Goal: Task Accomplishment & Management: Manage account settings

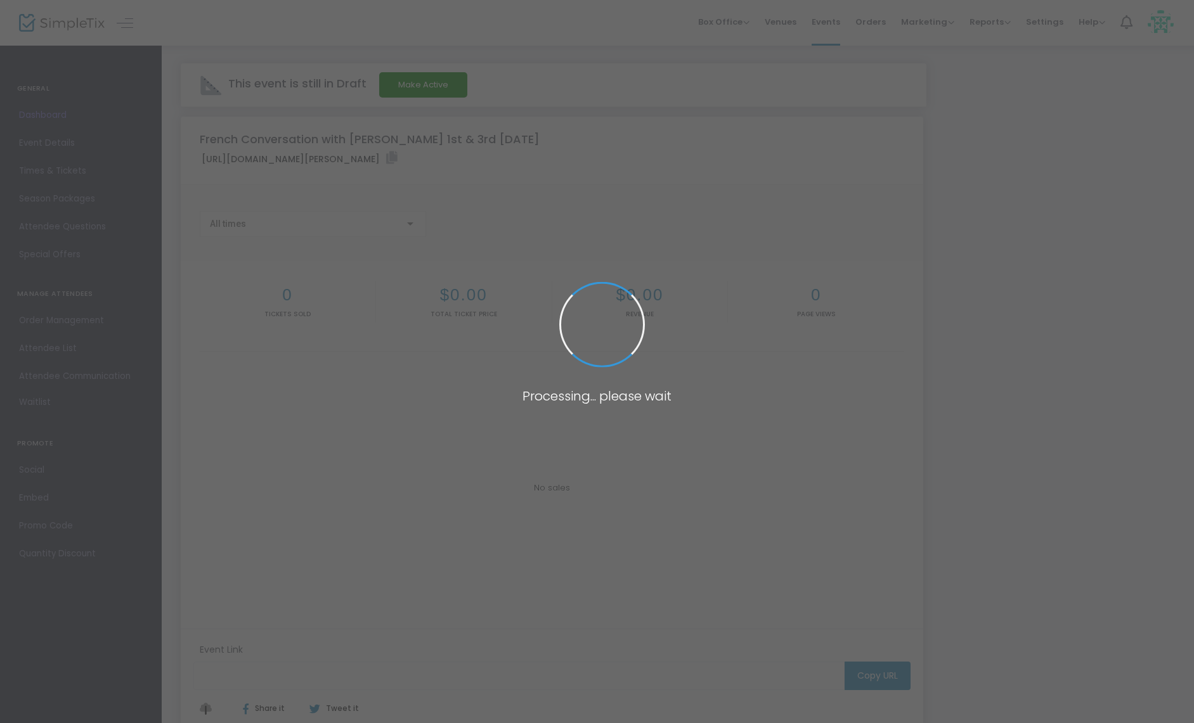
type input "[URL][DOMAIN_NAME][PERSON_NAME]"
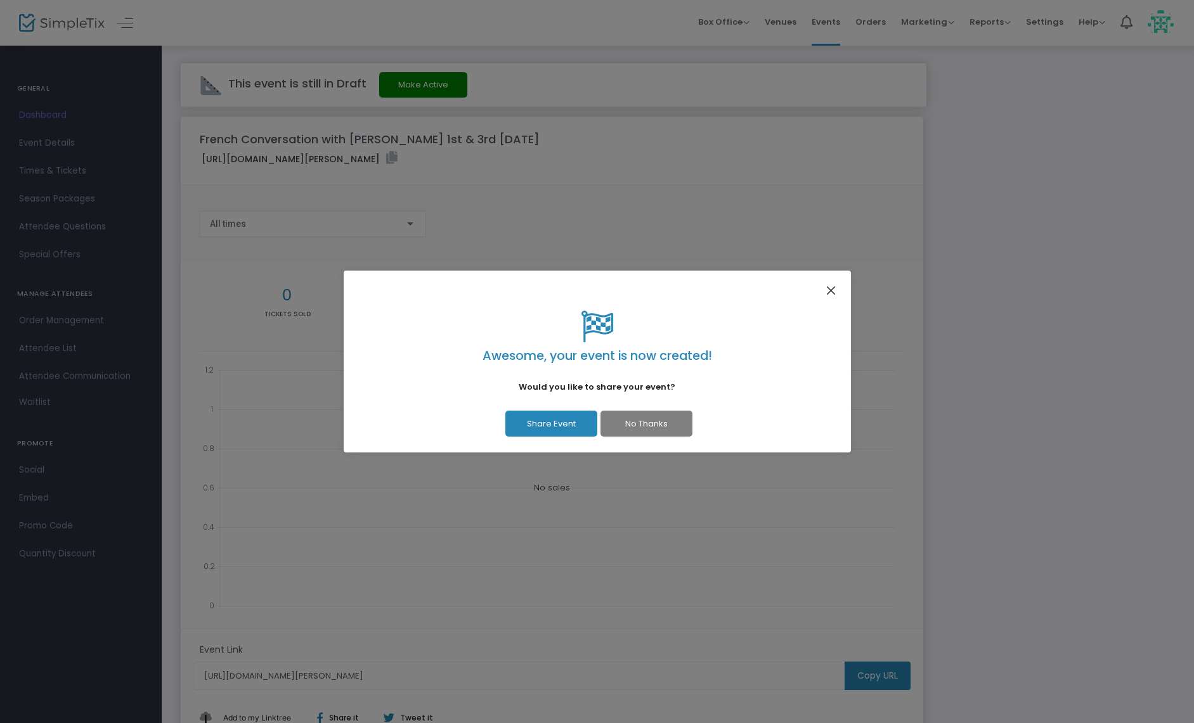
click at [831, 290] on button "Close" at bounding box center [830, 290] width 16 height 16
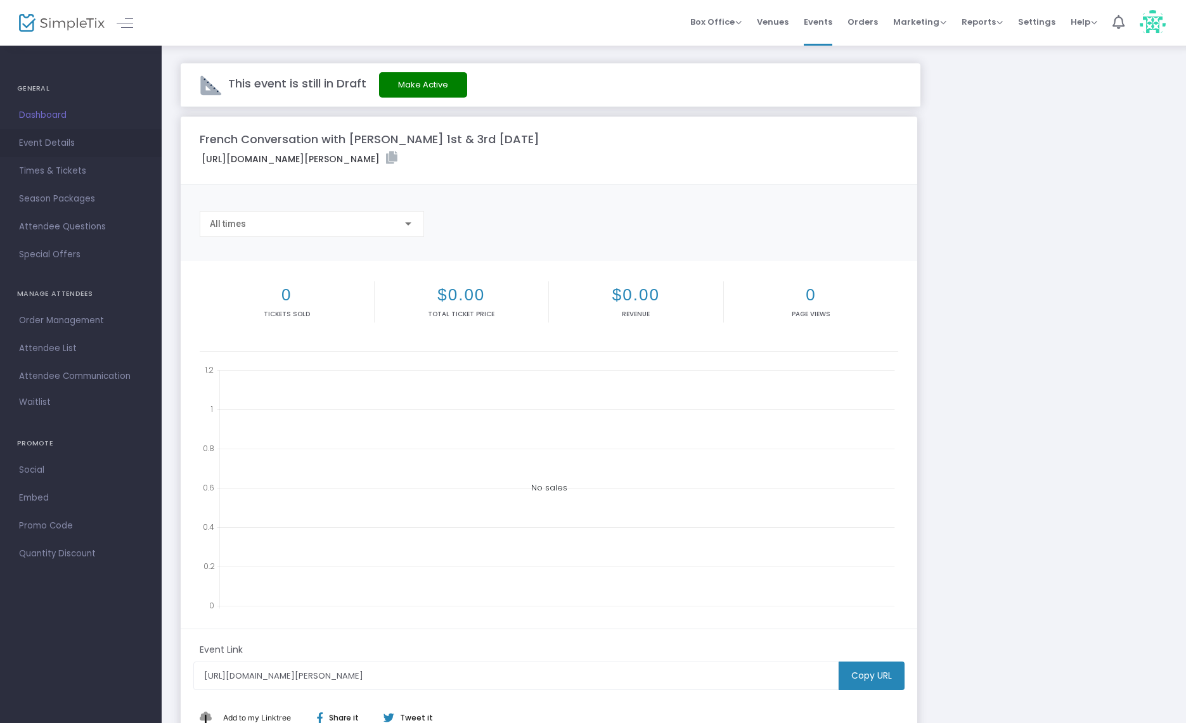
click at [62, 148] on span "Event Details" at bounding box center [81, 143] width 124 height 16
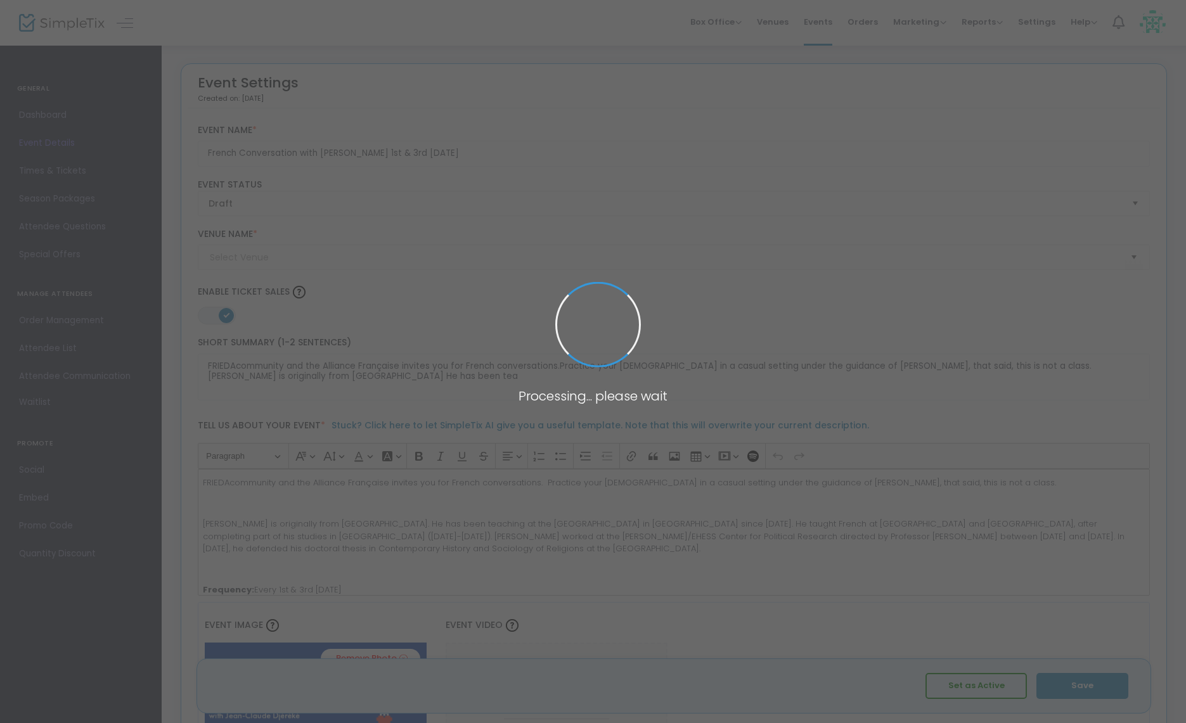
type input "[PERSON_NAME]"
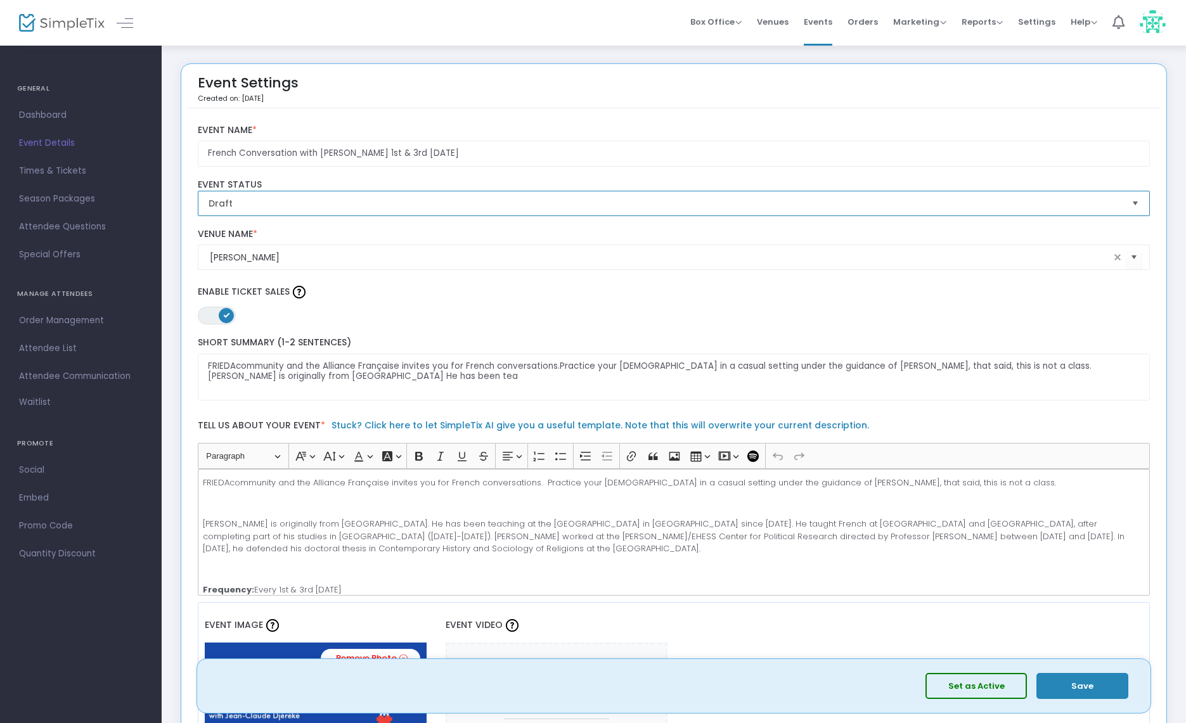
click at [349, 202] on span "Draft" at bounding box center [666, 203] width 914 height 13
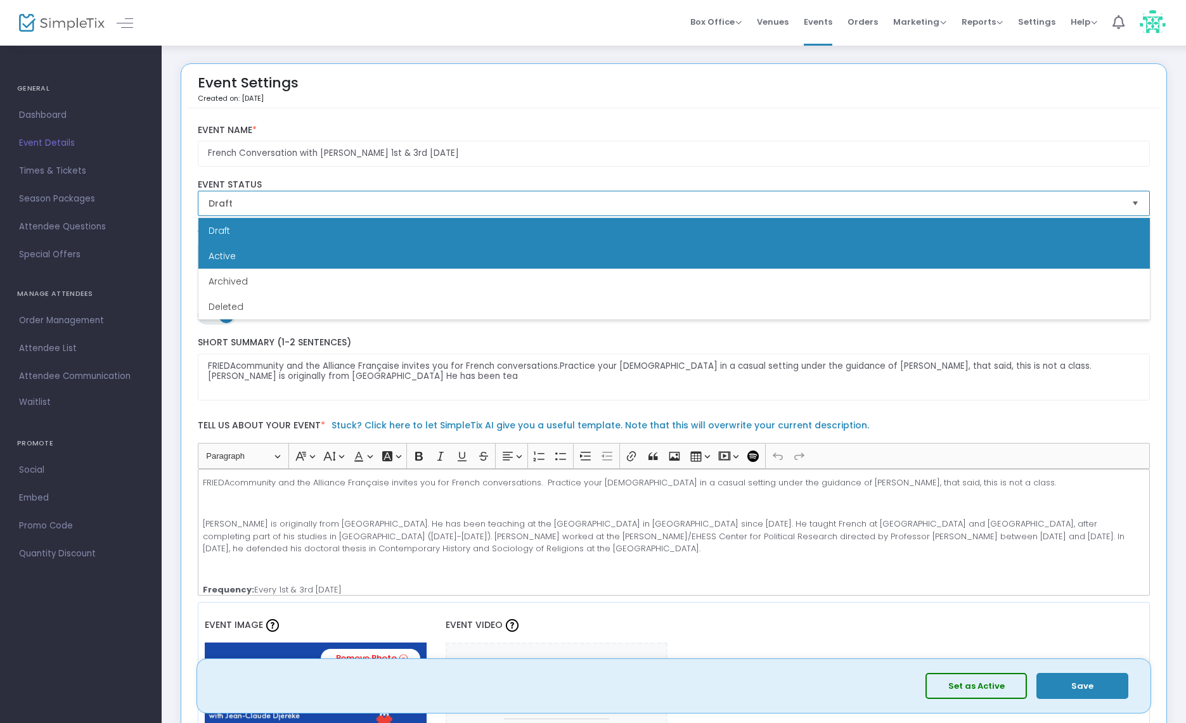
click at [317, 261] on li "Active" at bounding box center [674, 255] width 952 height 25
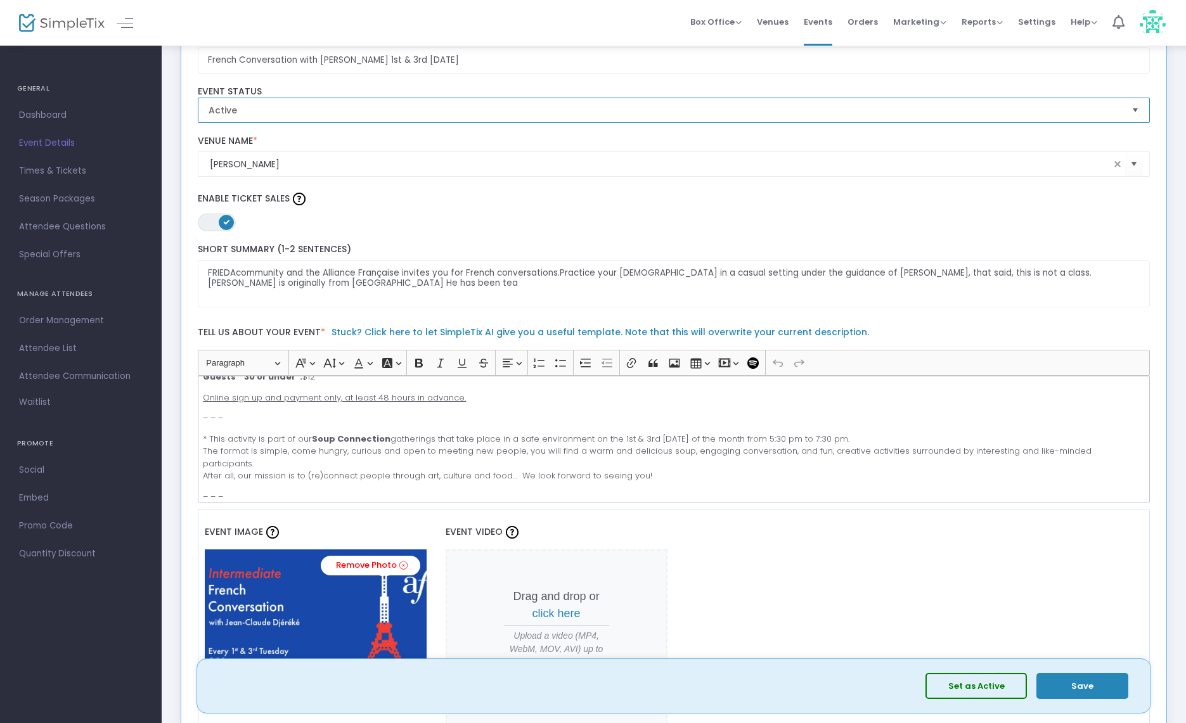
scroll to position [215, 0]
drag, startPoint x: 209, startPoint y: 436, endPoint x: 867, endPoint y: 438, distance: 657.5
click at [867, 438] on p "* This activity is part of our Soup Connection gatherings that take place in a …" at bounding box center [674, 461] width 942 height 49
copy p "This activity is part of our Soup Connection gatherings that take place in a sa…"
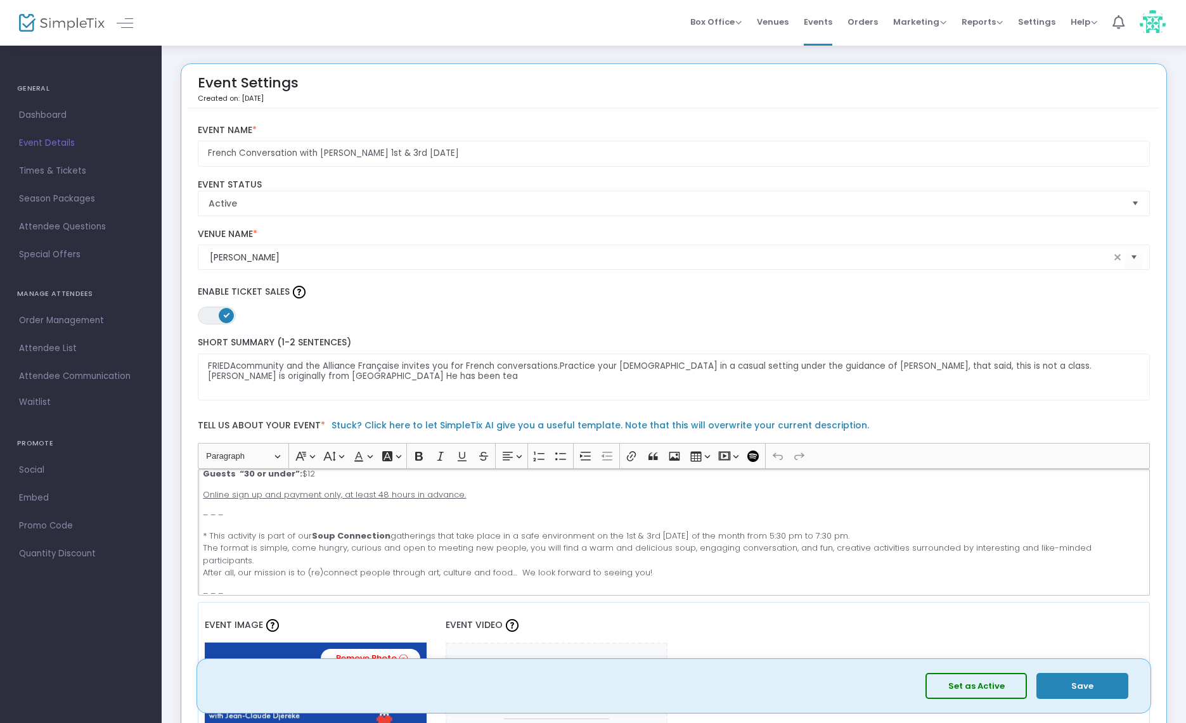
scroll to position [0, 0]
click at [453, 375] on textarea "FRIEDAcommunity and the Alliance Française invites you for French conversations…" at bounding box center [674, 378] width 953 height 48
paste textarea "This activity is part of our Soup Connection gatherings that take place in a sa…"
type textarea "This activity is part of our Soup Connection gatherings that take place in a sa…"
click at [1085, 689] on button "Save" at bounding box center [1083, 686] width 92 height 26
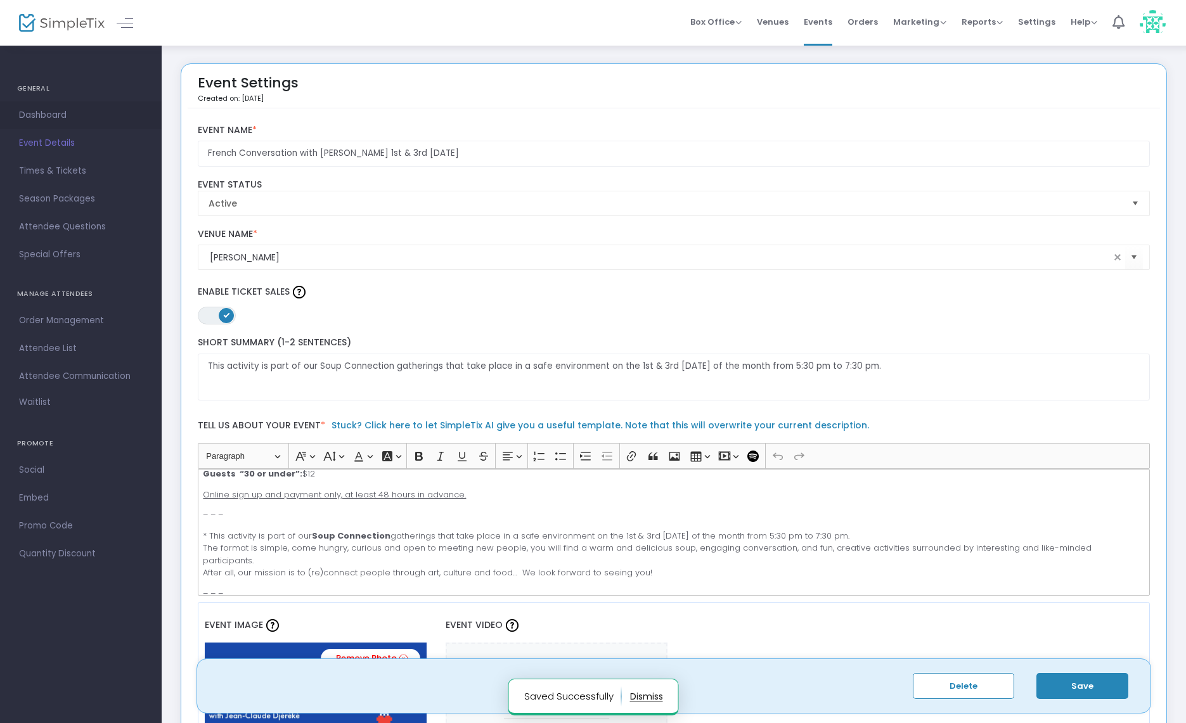
click at [62, 118] on span "Dashboard" at bounding box center [81, 115] width 124 height 16
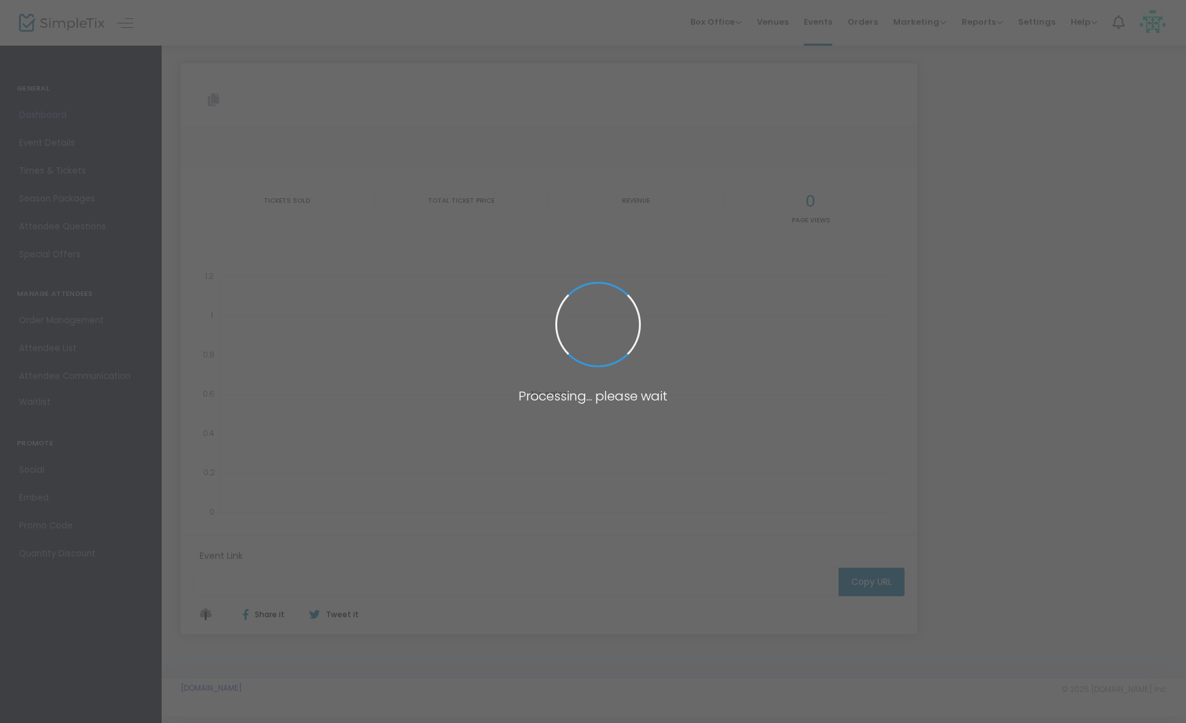
type input "[URL][DOMAIN_NAME][PERSON_NAME]"
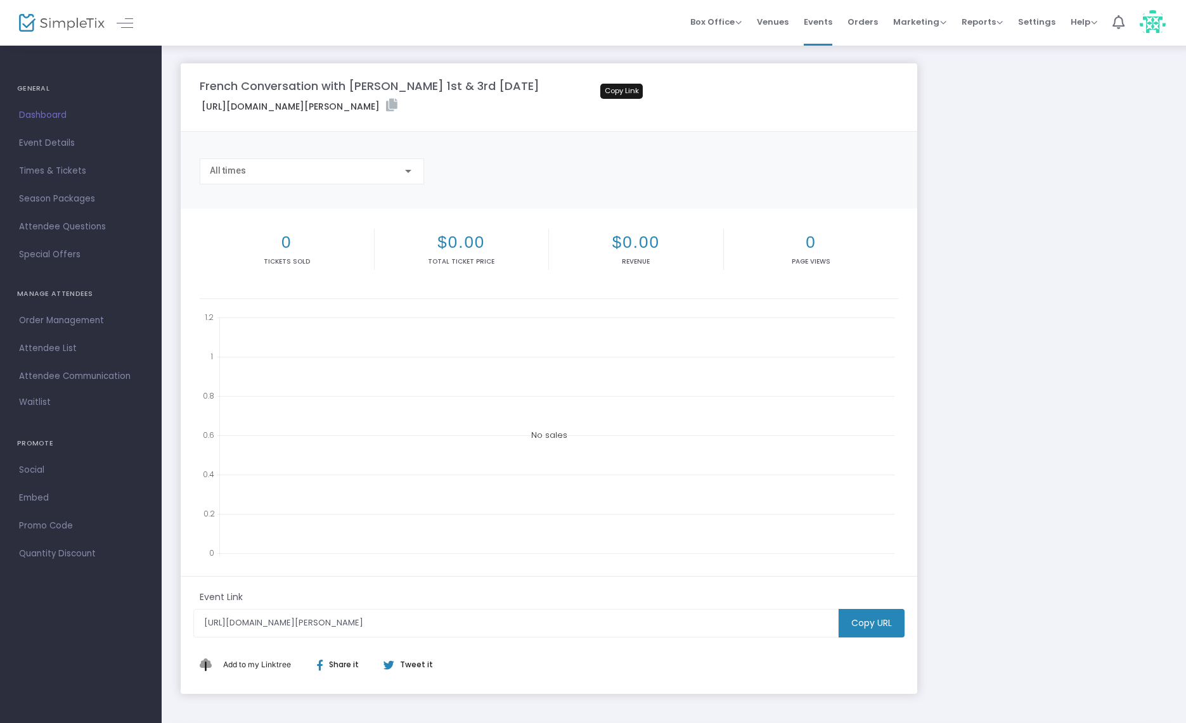
click at [398, 103] on icon at bounding box center [391, 105] width 11 height 13
click at [870, 25] on span "Orders" at bounding box center [863, 22] width 30 height 32
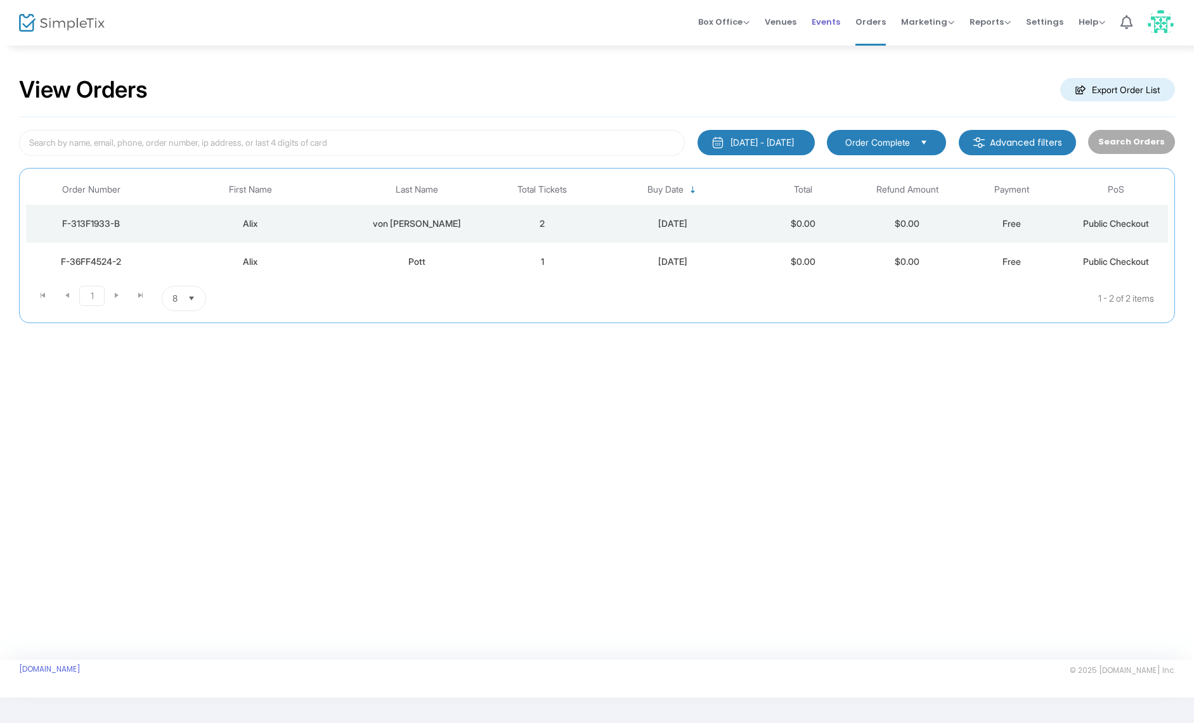
click at [826, 25] on span "Events" at bounding box center [826, 22] width 29 height 32
